Goal: Obtain resource: Download file/media

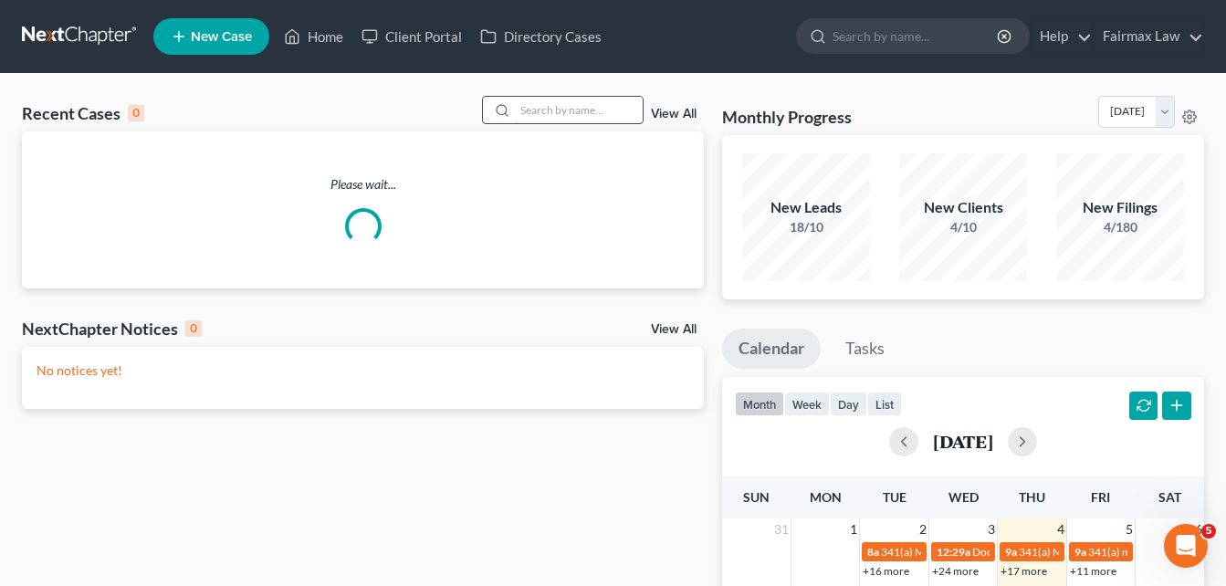
click at [586, 111] on input "search" at bounding box center [579, 110] width 128 height 26
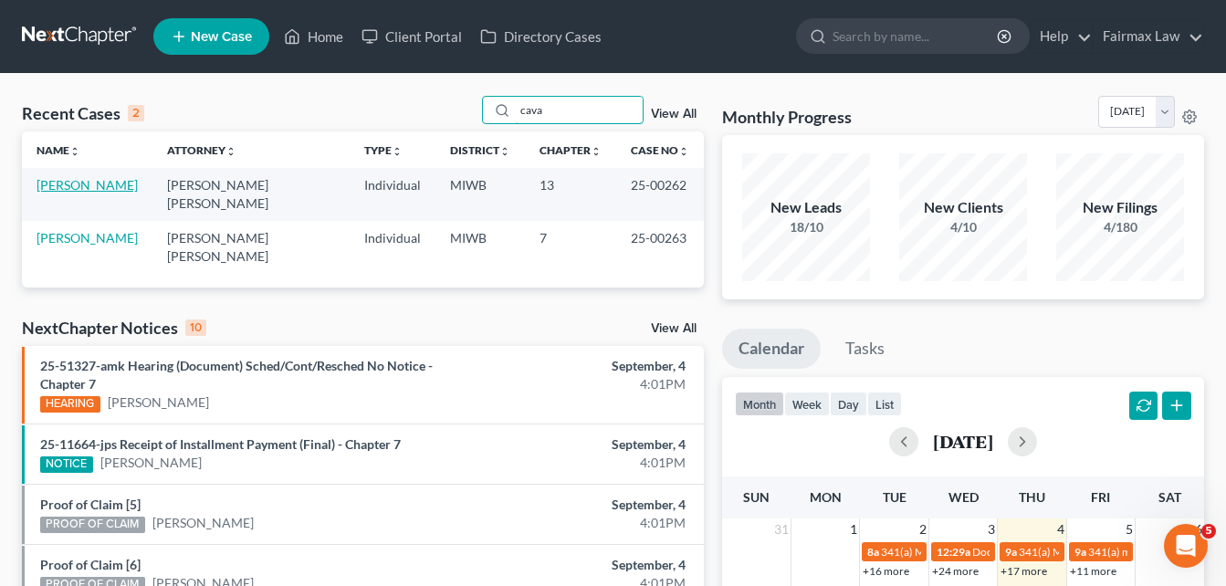
type input "cava"
click at [103, 184] on link "[PERSON_NAME]" at bounding box center [87, 185] width 101 height 16
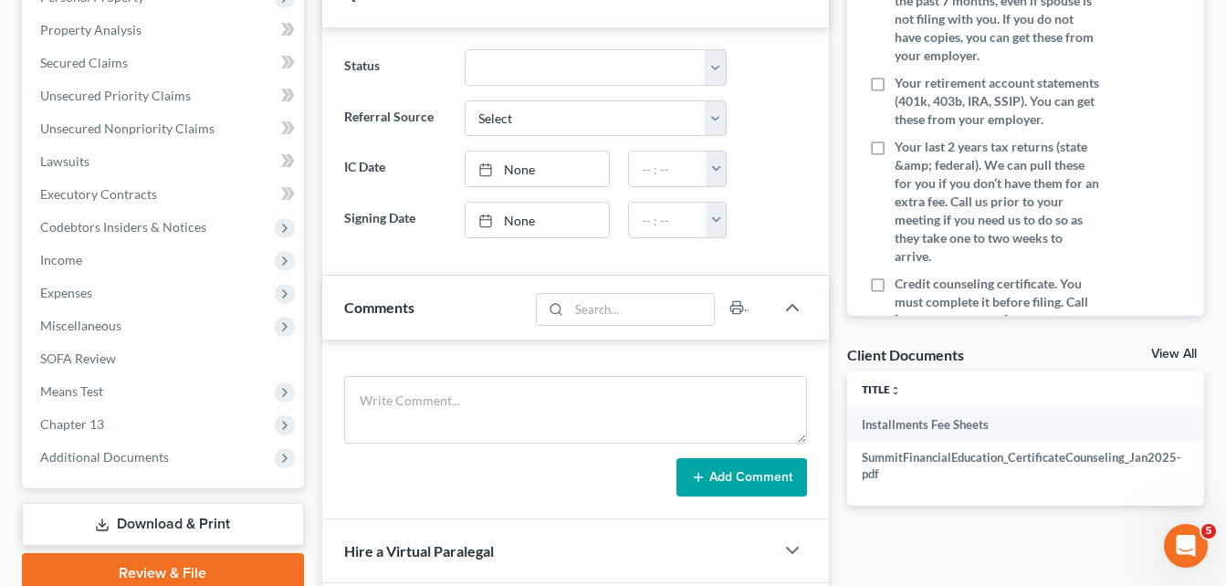
scroll to position [412, 0]
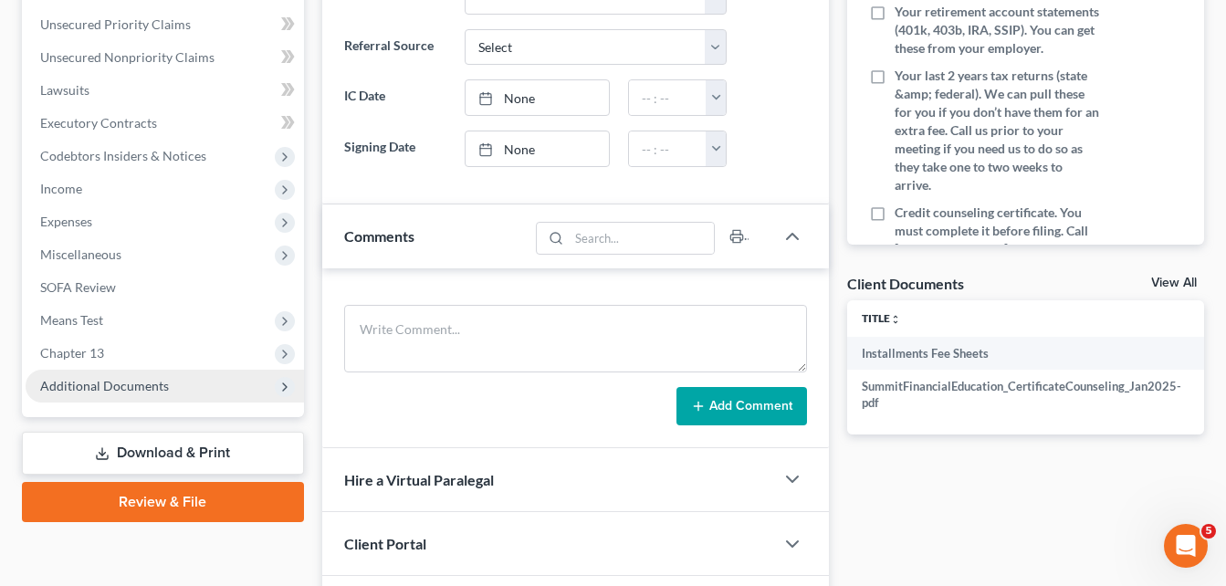
click at [134, 386] on span "Additional Documents" at bounding box center [104, 386] width 129 height 16
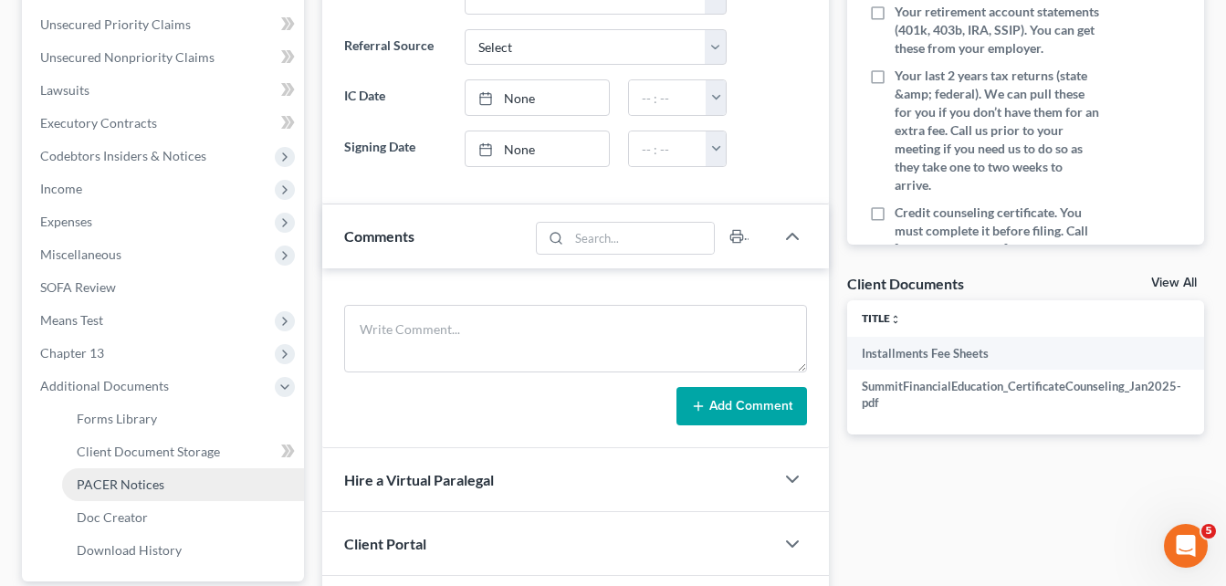
click at [133, 484] on span "PACER Notices" at bounding box center [121, 485] width 88 height 16
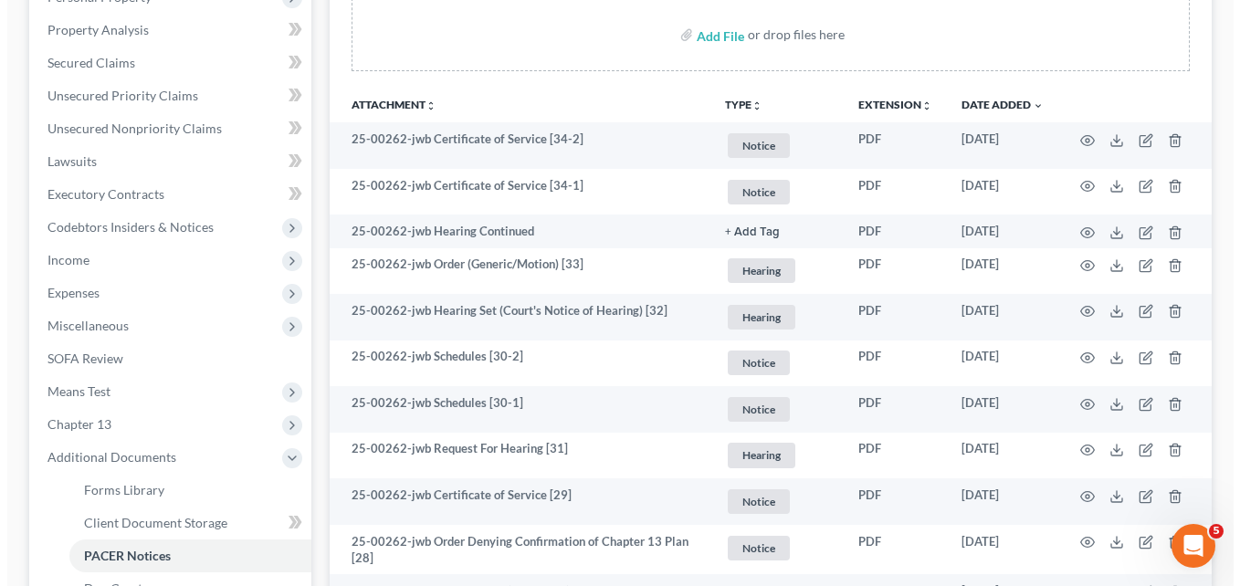
scroll to position [377, 0]
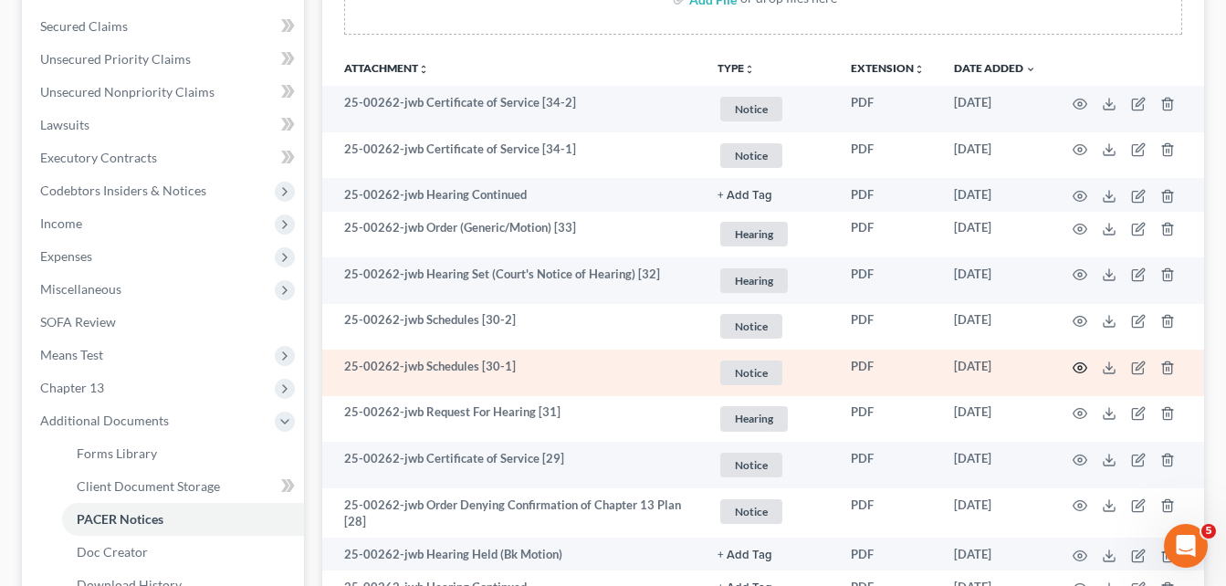
click at [1078, 373] on icon "button" at bounding box center [1081, 367] width 14 height 10
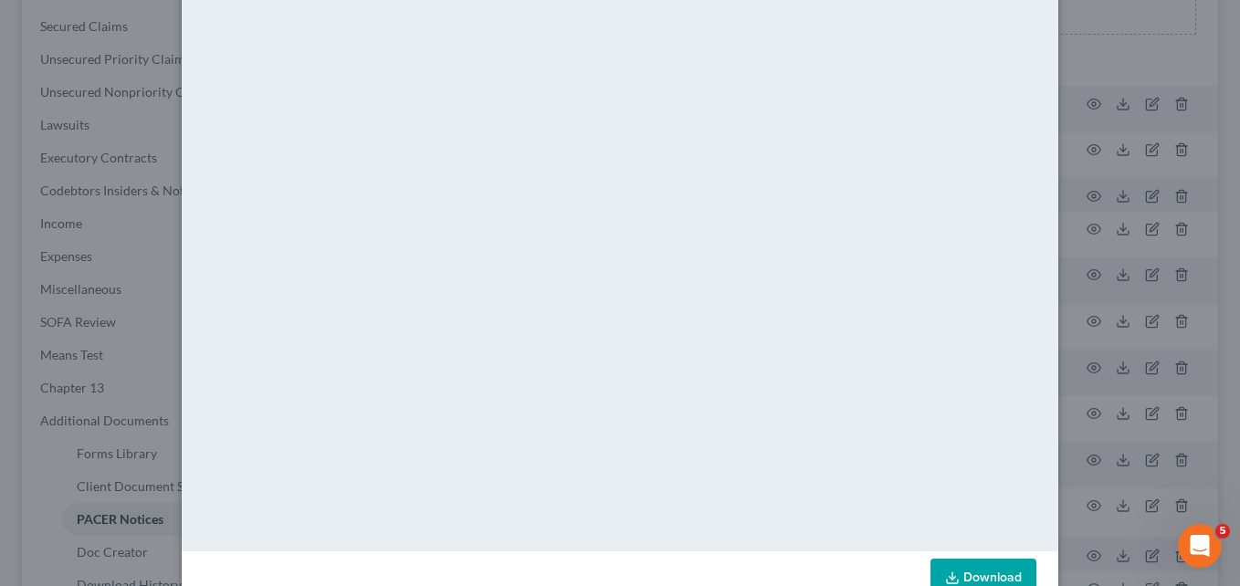
scroll to position [124, 0]
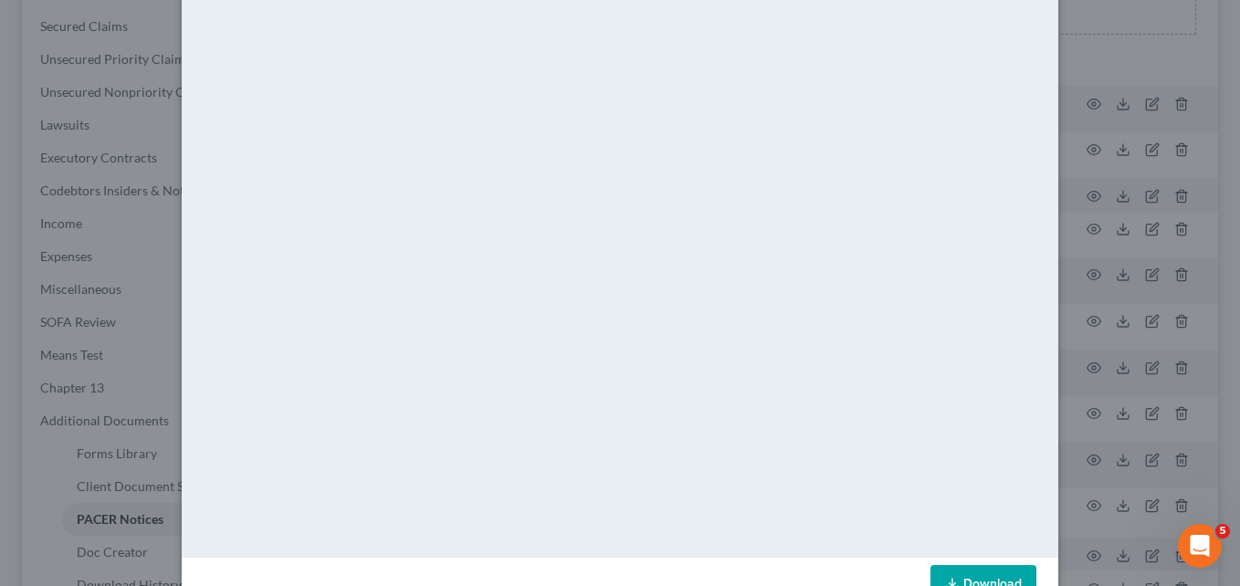
click at [945, 579] on icon at bounding box center [952, 584] width 15 height 15
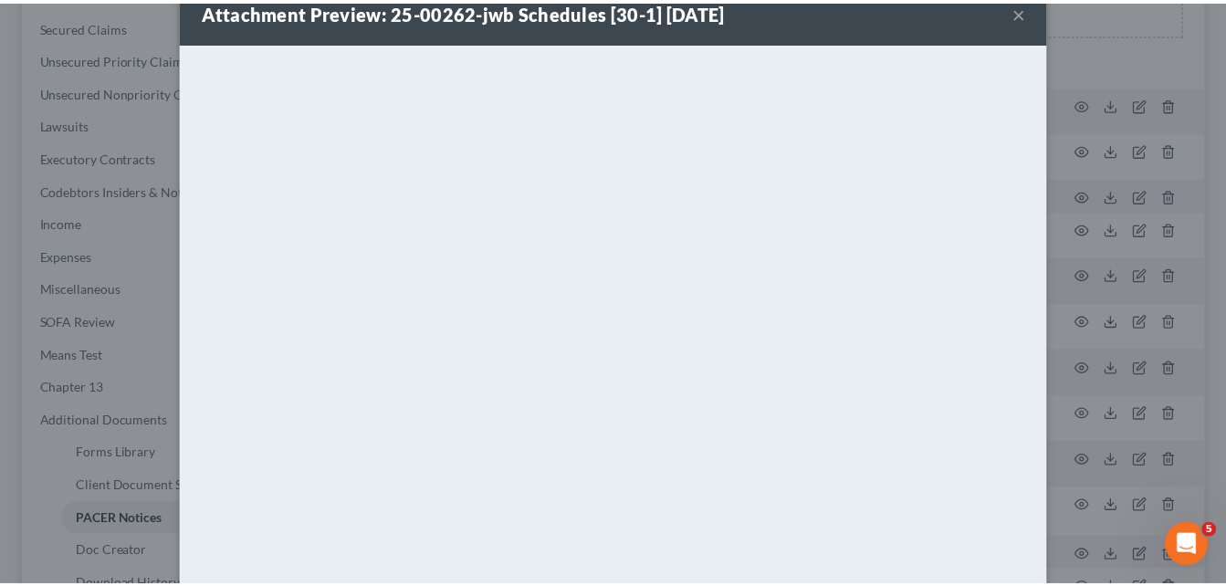
scroll to position [0, 0]
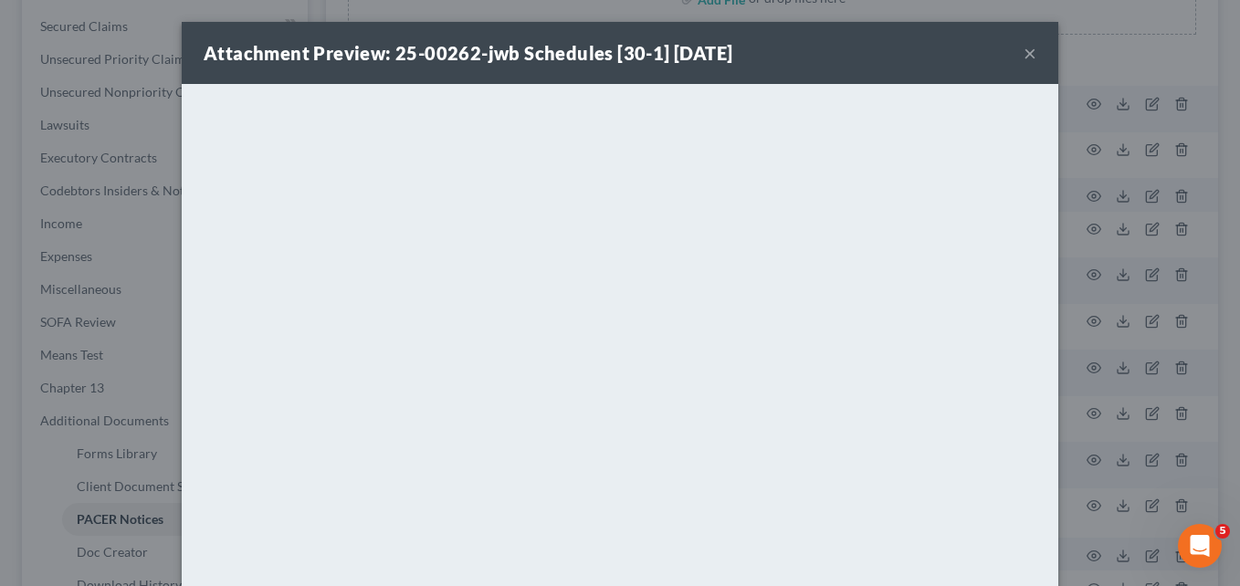
click at [1025, 45] on button "×" at bounding box center [1030, 53] width 13 height 22
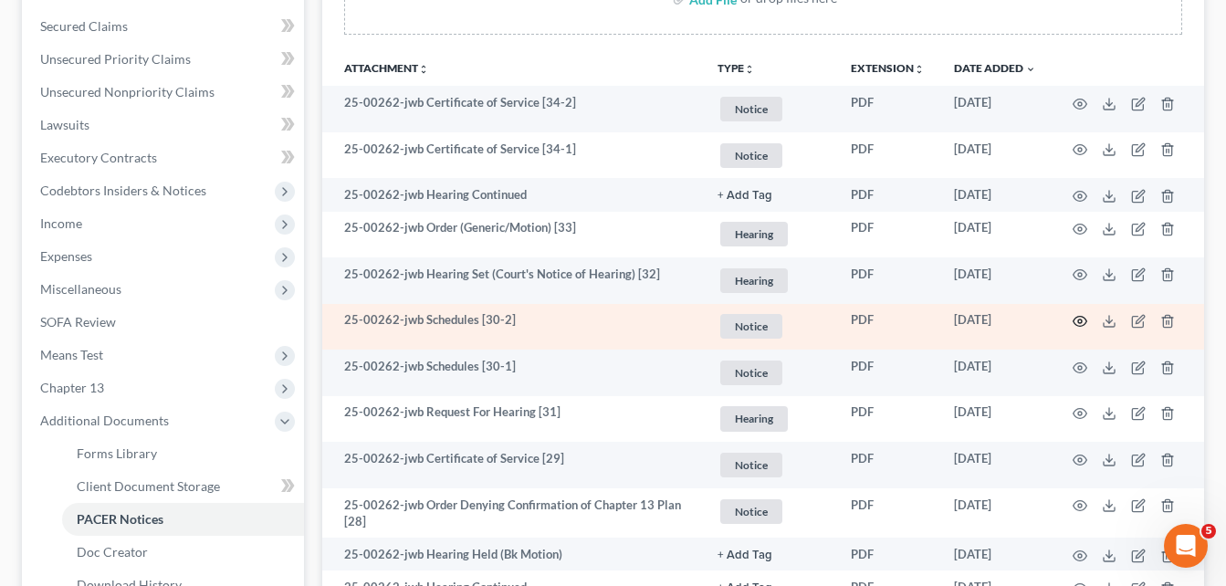
click at [1081, 320] on circle "button" at bounding box center [1080, 322] width 4 height 4
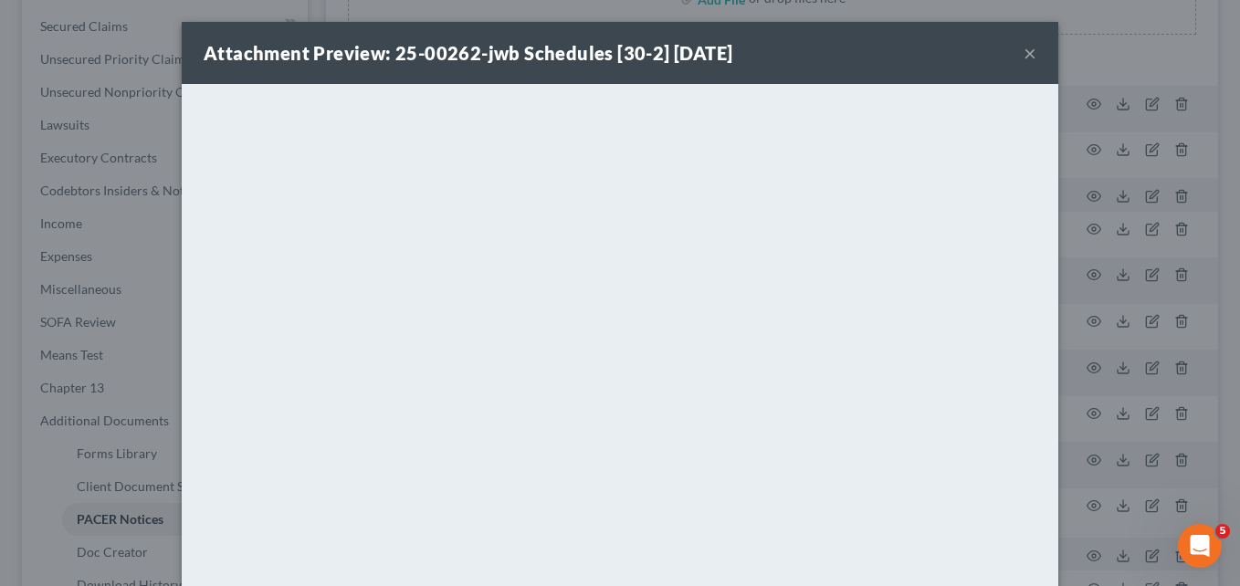
click at [1024, 57] on button "×" at bounding box center [1030, 53] width 13 height 22
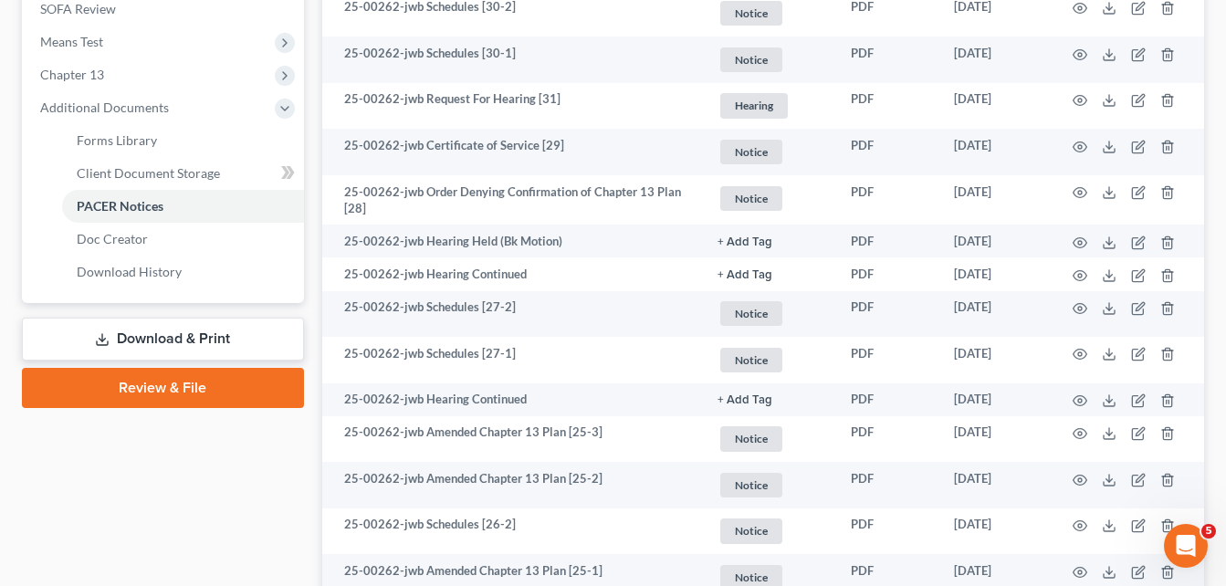
scroll to position [629, 0]
